Goal: Navigation & Orientation: Find specific page/section

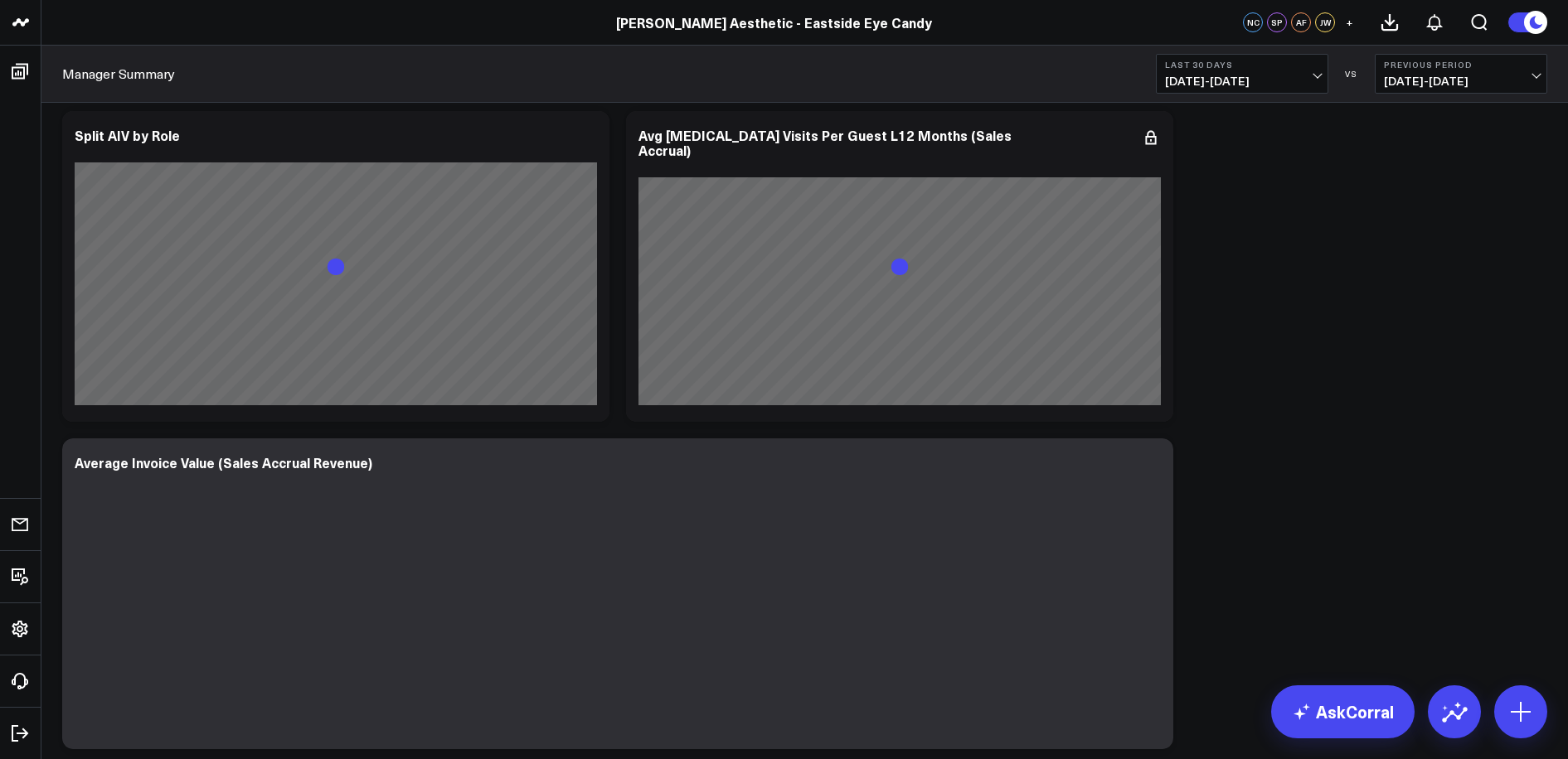
scroll to position [6049, 0]
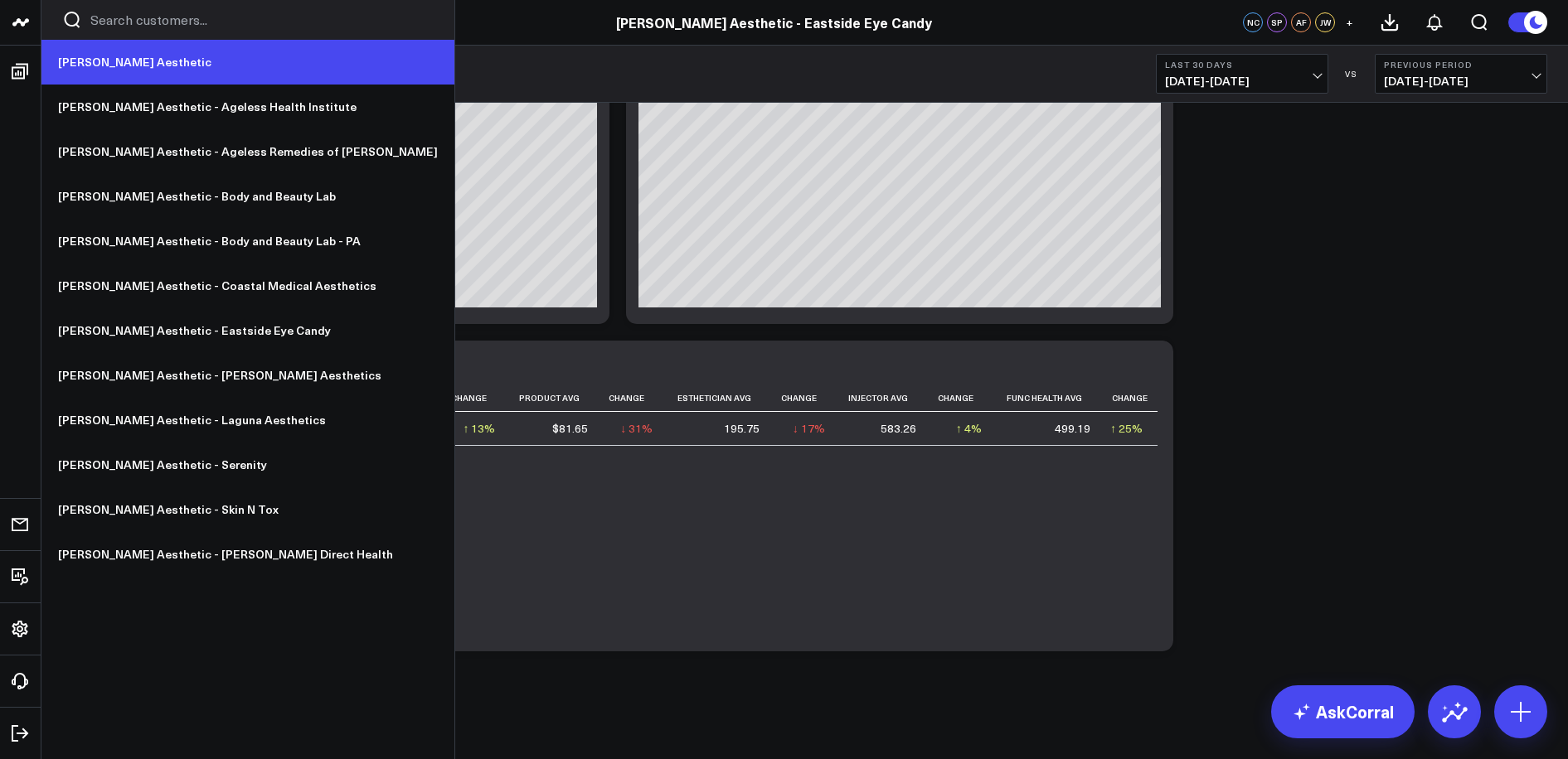
click at [139, 68] on link "[PERSON_NAME] Aesthetic" at bounding box center [248, 62] width 413 height 45
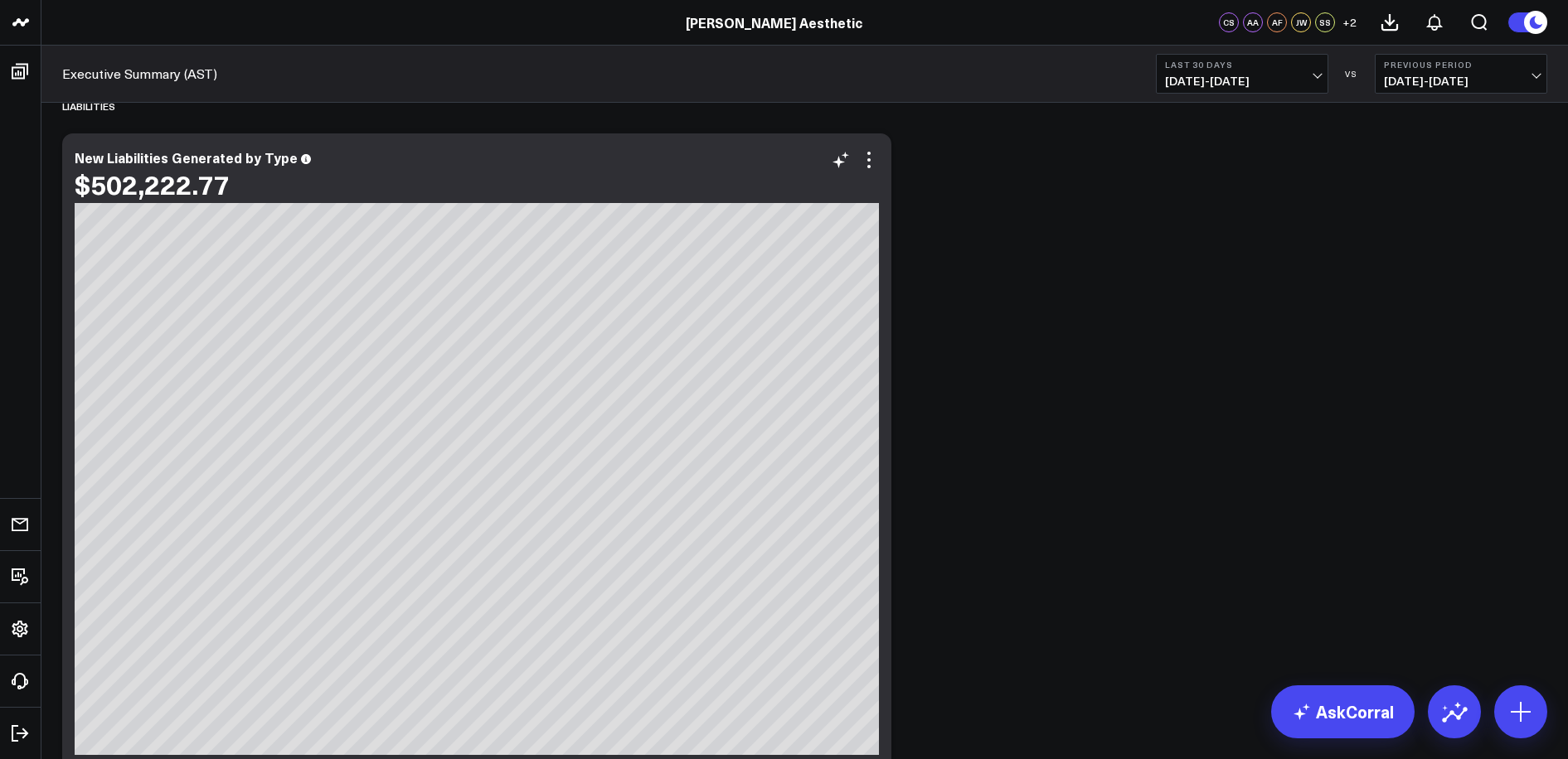
scroll to position [12980, 0]
